Goal: Book appointment/travel/reservation

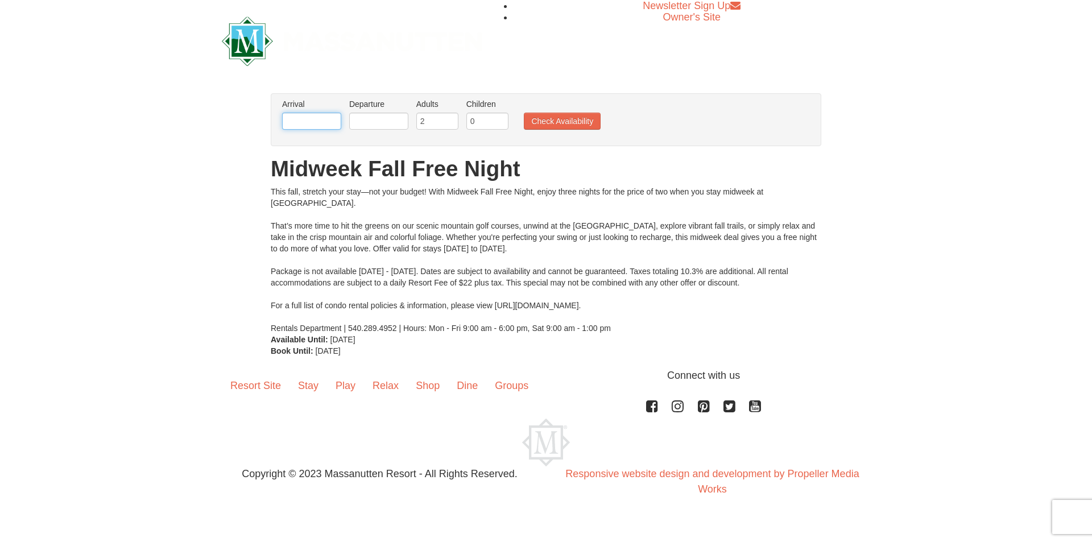
click at [288, 119] on input "text" at bounding box center [311, 121] width 59 height 17
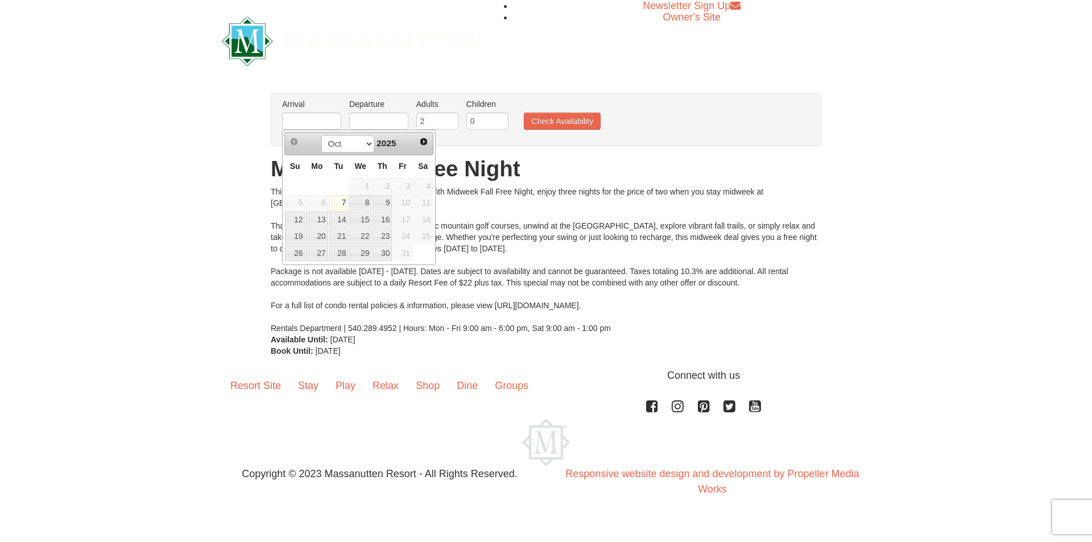
click at [409, 237] on span "24" at bounding box center [402, 237] width 19 height 16
click at [293, 251] on link "26" at bounding box center [295, 253] width 20 height 16
type input "[DATE]"
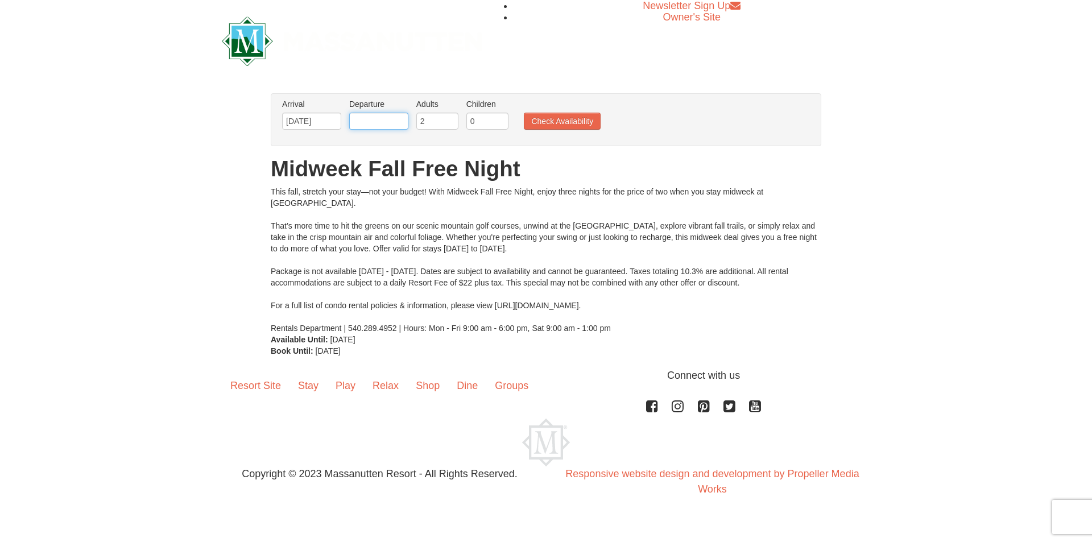
click at [374, 119] on input "text" at bounding box center [378, 121] width 59 height 17
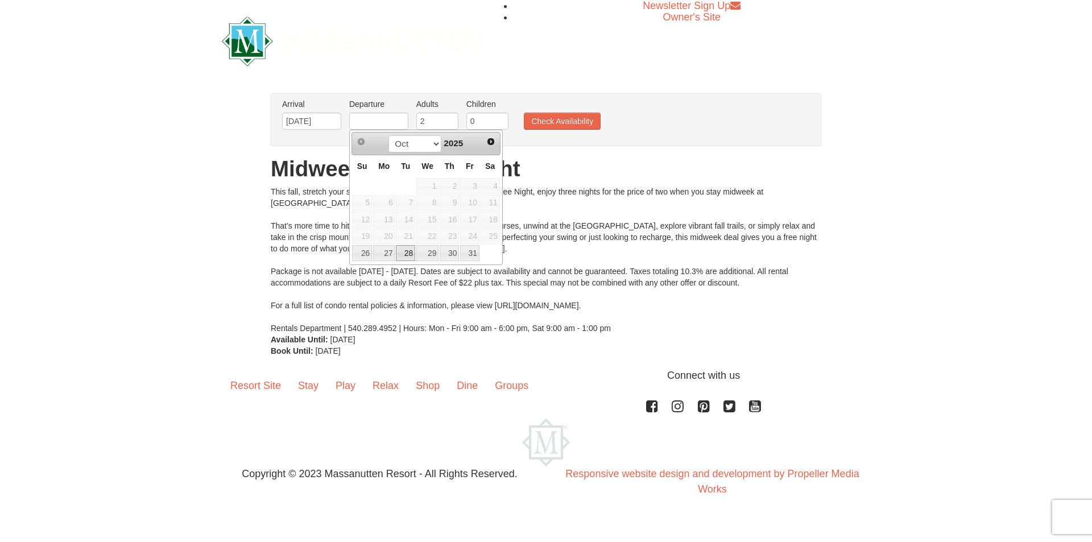
click at [406, 251] on link "28" at bounding box center [405, 253] width 19 height 16
type input "[DATE]"
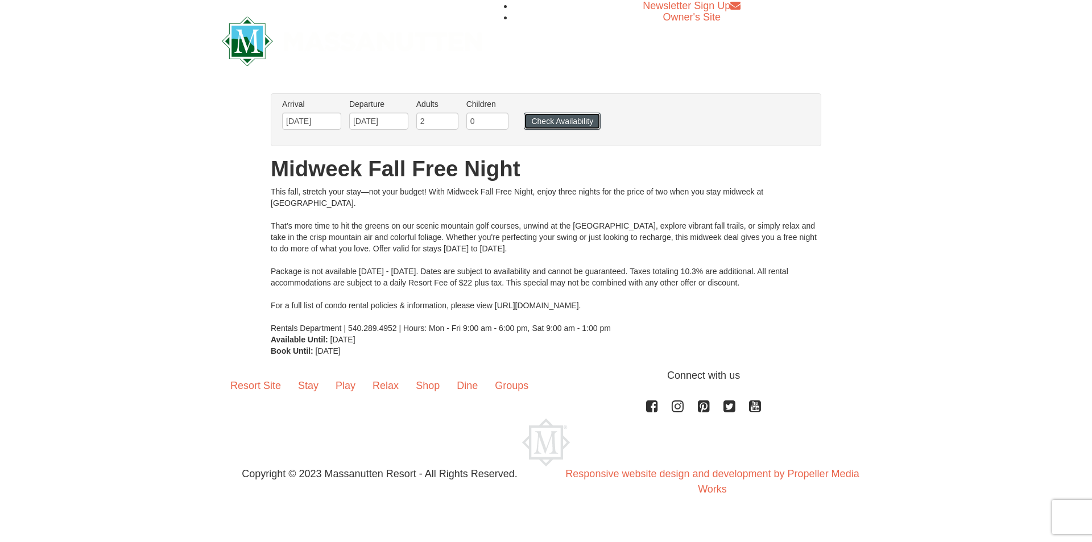
click at [539, 125] on button "Check Availability" at bounding box center [562, 121] width 77 height 17
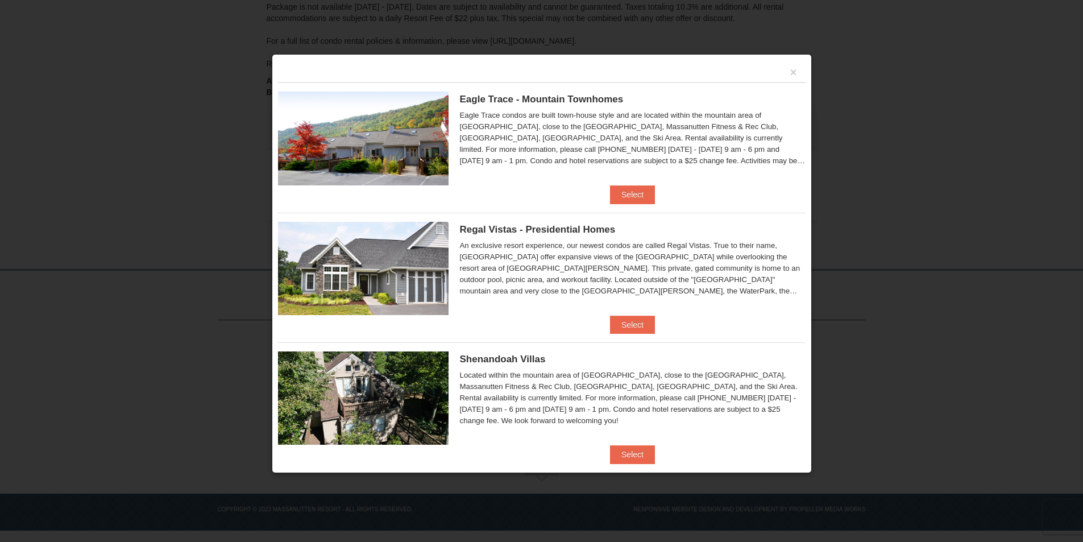
scroll to position [237, 0]
click at [628, 446] on button "Select" at bounding box center [632, 454] width 45 height 18
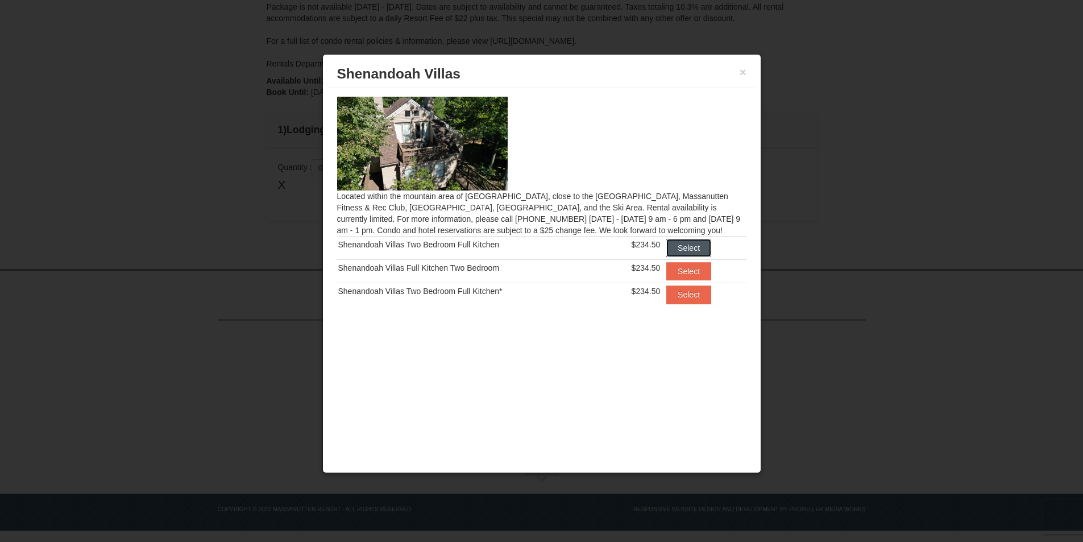
click at [695, 244] on button "Select" at bounding box center [688, 248] width 45 height 18
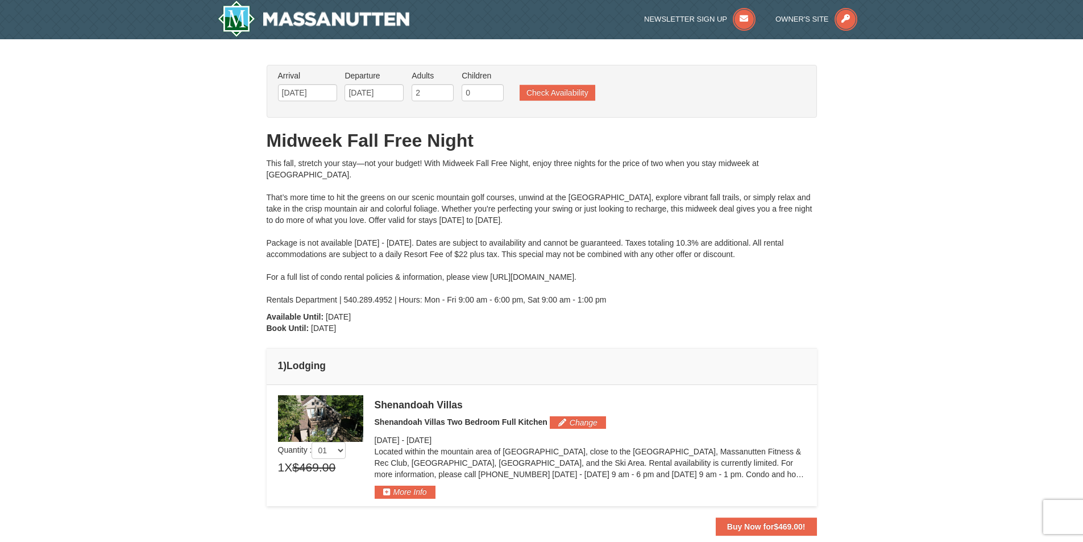
scroll to position [0, 0]
